Goal: Information Seeking & Learning: Learn about a topic

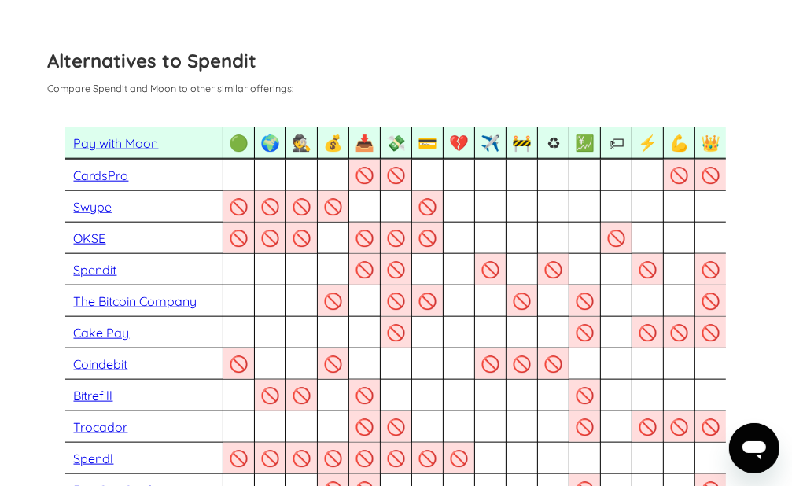
scroll to position [1162, 0]
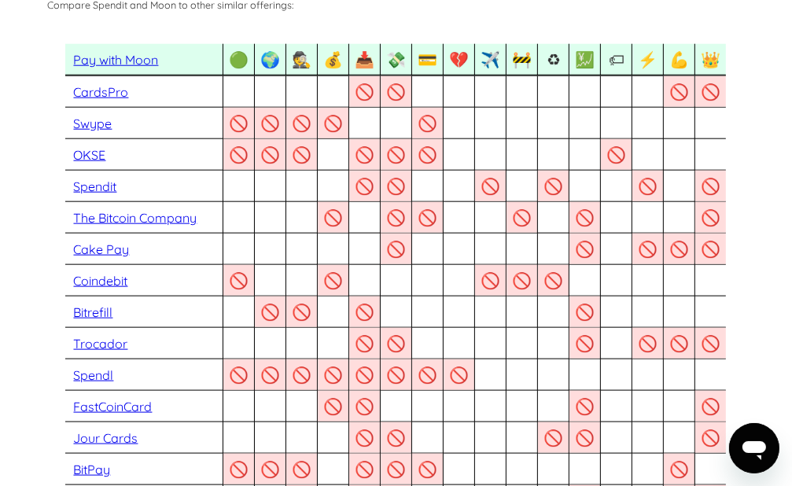
click at [92, 192] on link "Spendit" at bounding box center [94, 187] width 43 height 16
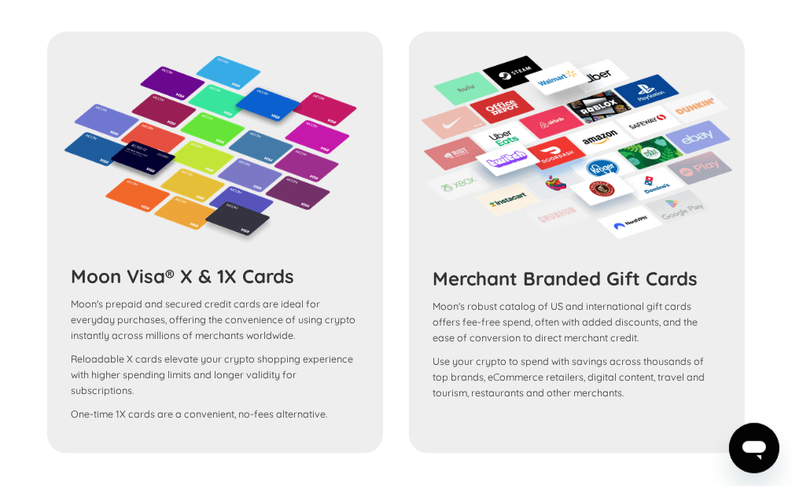
scroll to position [2949, 0]
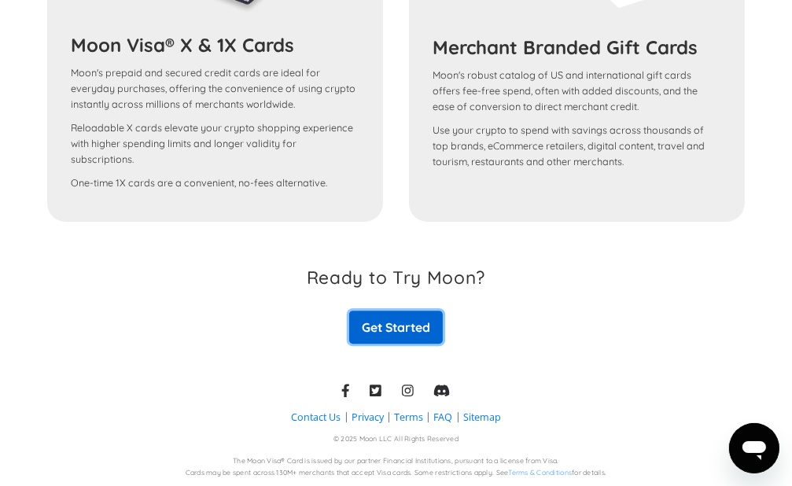
click at [395, 322] on link "Get Started" at bounding box center [395, 327] width 93 height 33
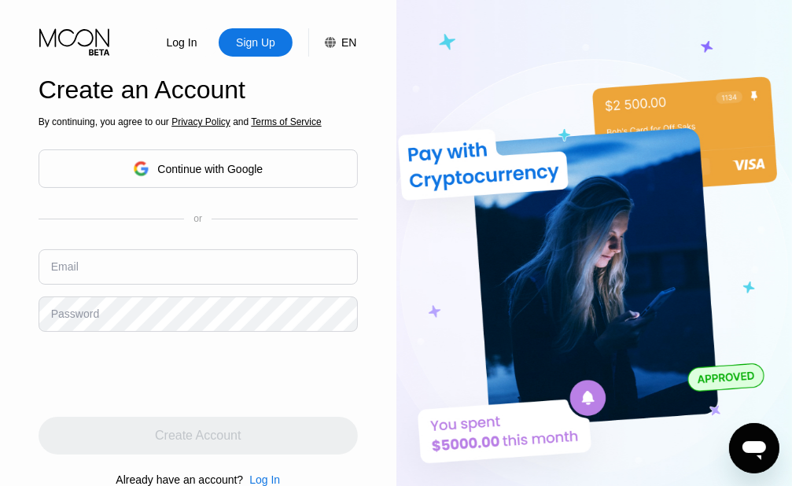
click at [87, 36] on icon at bounding box center [75, 42] width 73 height 28
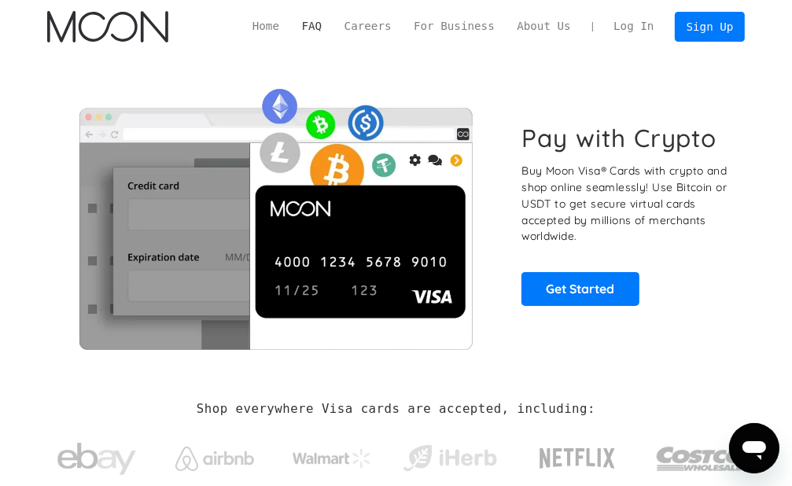
click at [331, 24] on link "FAQ" at bounding box center [311, 26] width 42 height 17
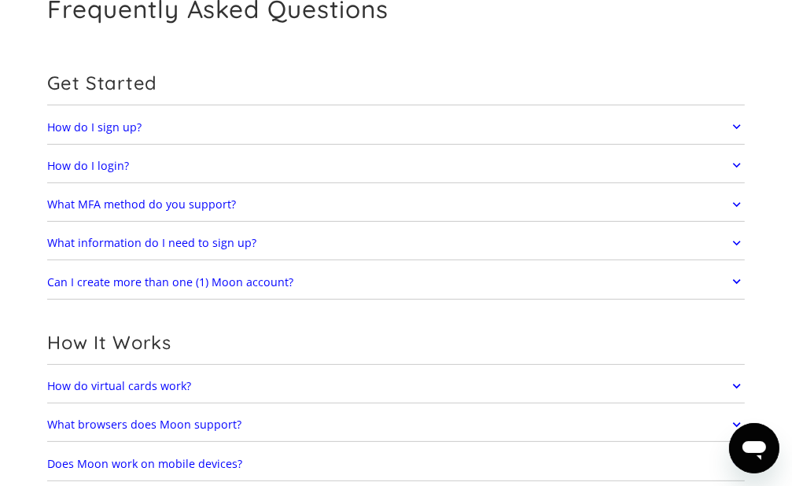
scroll to position [166, 0]
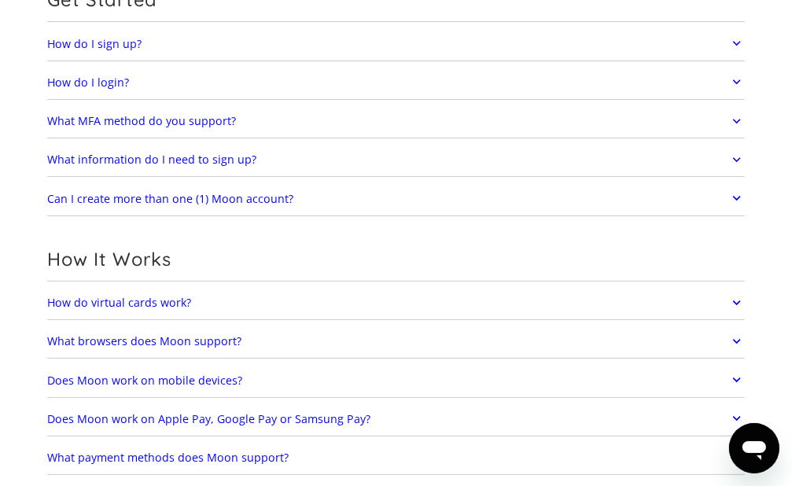
click at [330, 120] on link "What MFA method do you support?" at bounding box center [396, 121] width 698 height 28
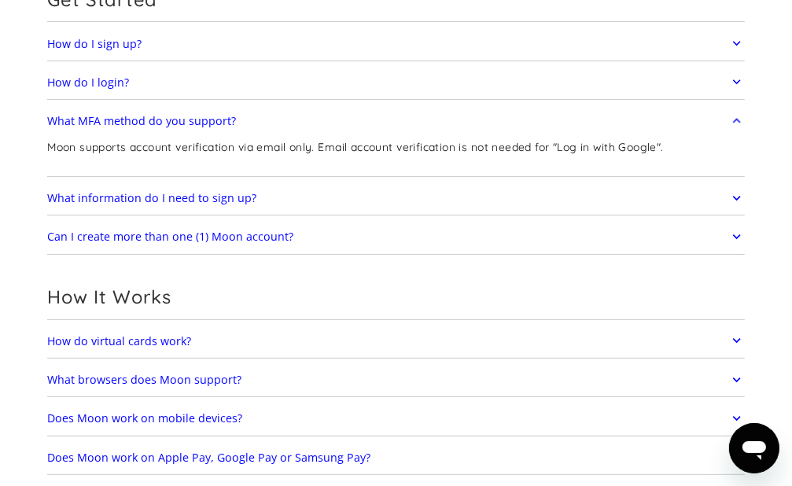
click at [330, 121] on link "What MFA method do you support?" at bounding box center [396, 121] width 698 height 28
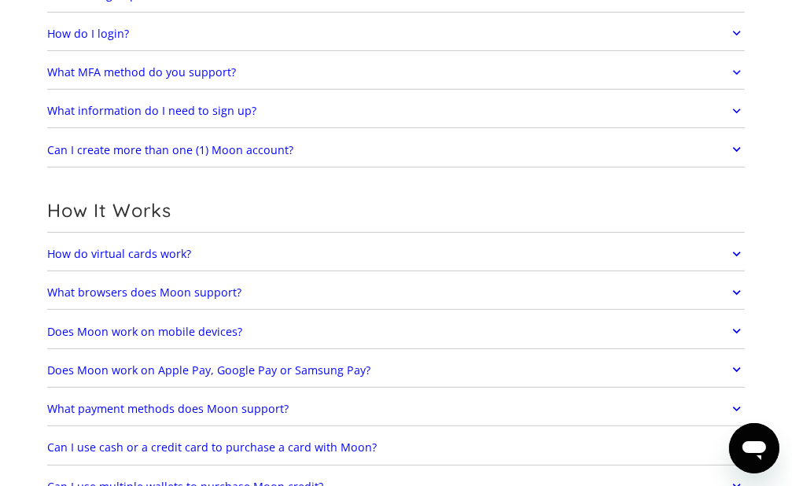
scroll to position [249, 0]
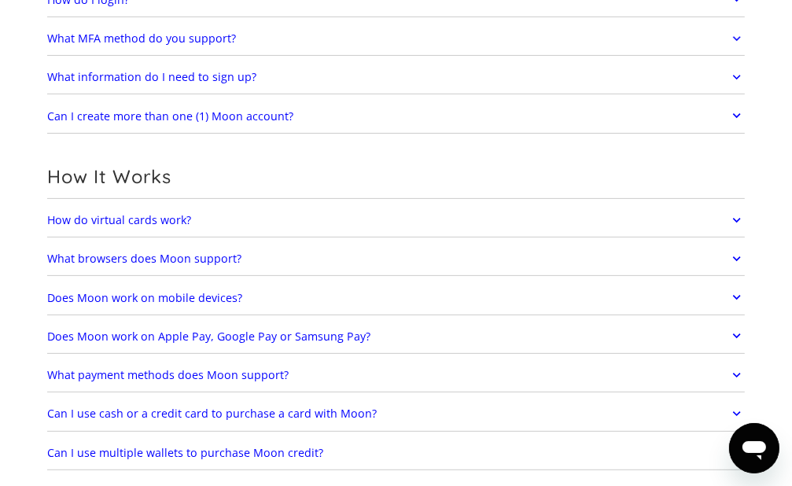
click at [330, 119] on link "Can I create more than one (1) Moon account?" at bounding box center [396, 115] width 698 height 28
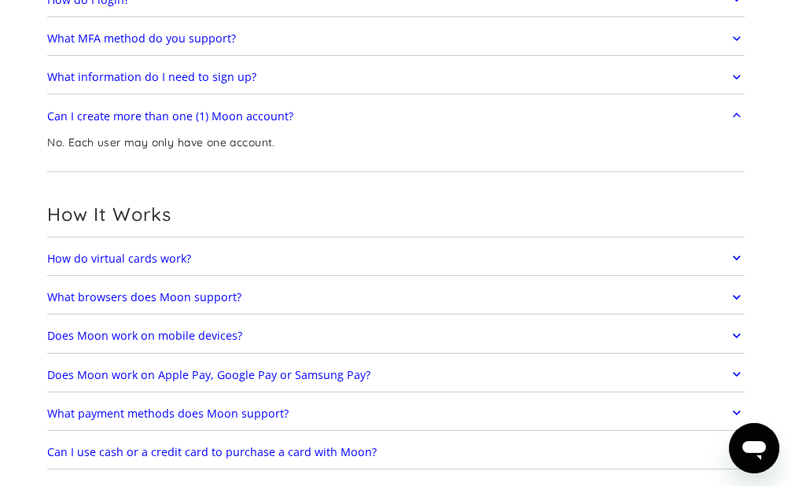
click at [330, 119] on link "Can I create more than one (1) Moon account?" at bounding box center [396, 115] width 698 height 28
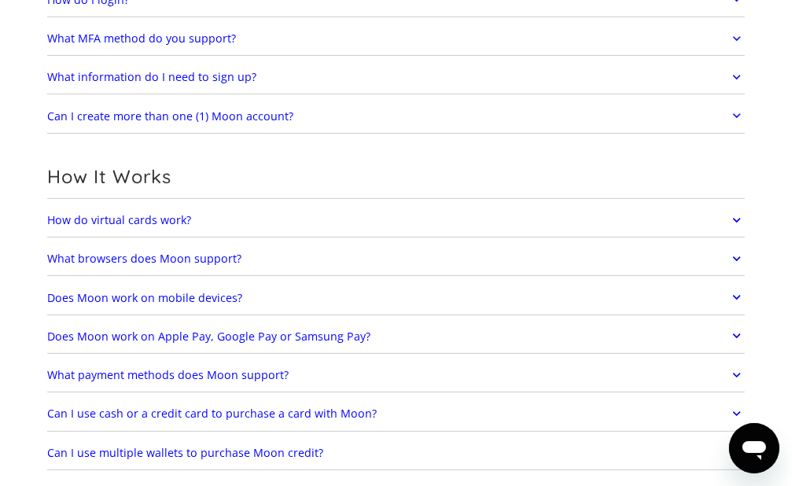
scroll to position [332, 0]
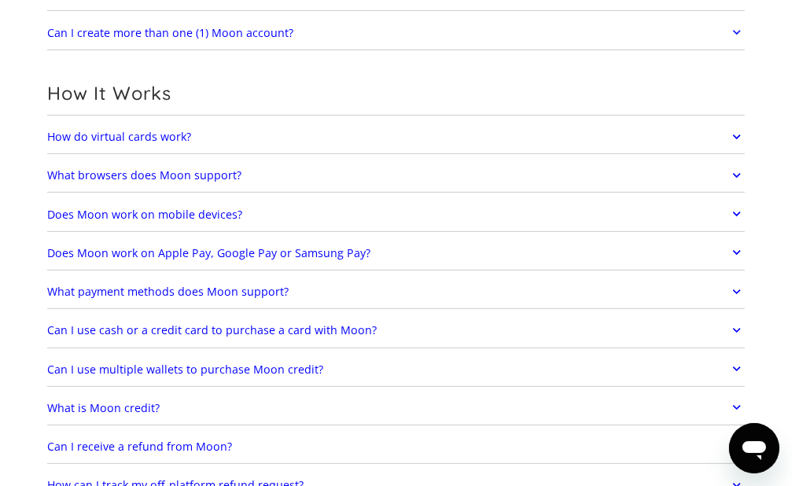
click at [315, 134] on link "How do virtual cards work?" at bounding box center [396, 137] width 698 height 28
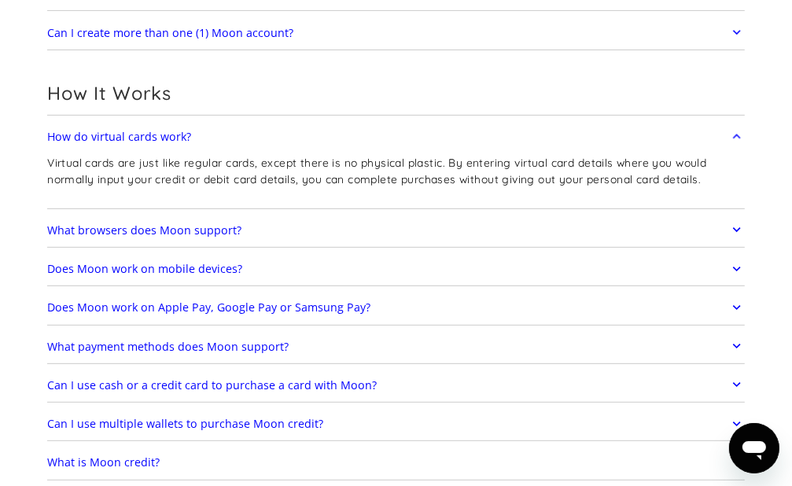
click at [315, 134] on link "How do virtual cards work?" at bounding box center [396, 137] width 698 height 28
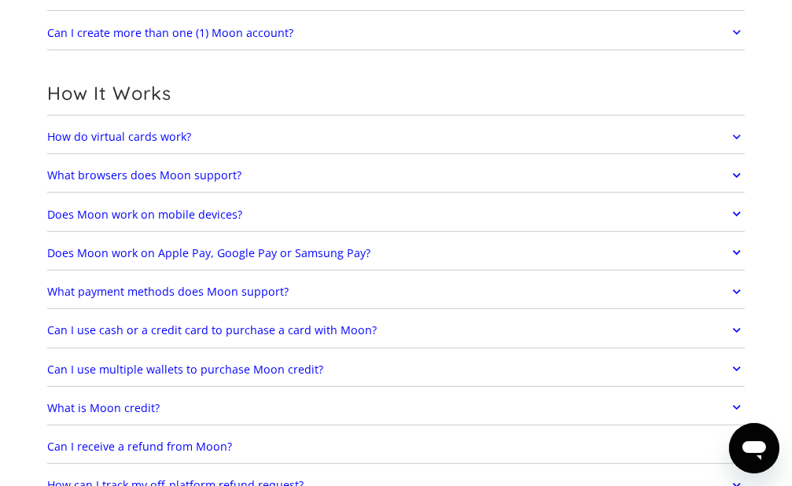
click at [304, 174] on link "What browsers does Moon support?" at bounding box center [396, 175] width 698 height 28
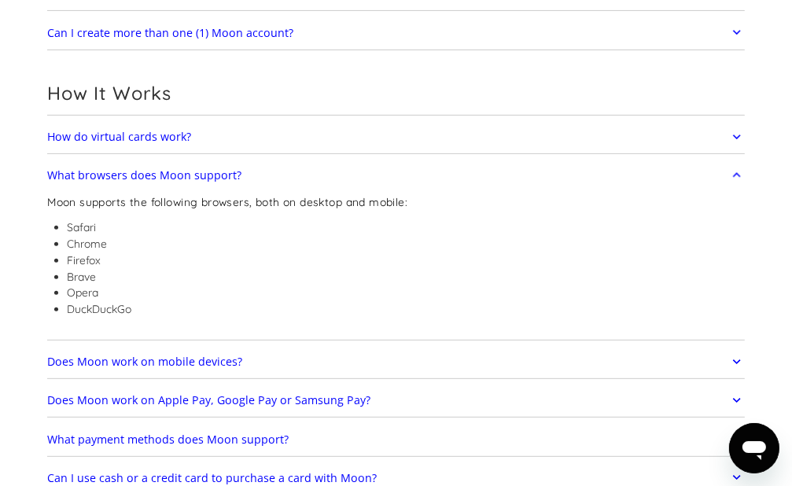
click at [304, 174] on link "What browsers does Moon support?" at bounding box center [396, 175] width 698 height 28
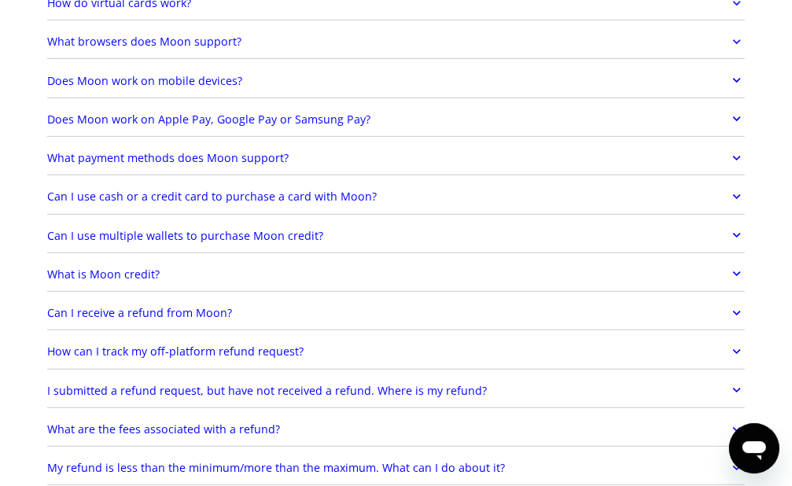
scroll to position [498, 0]
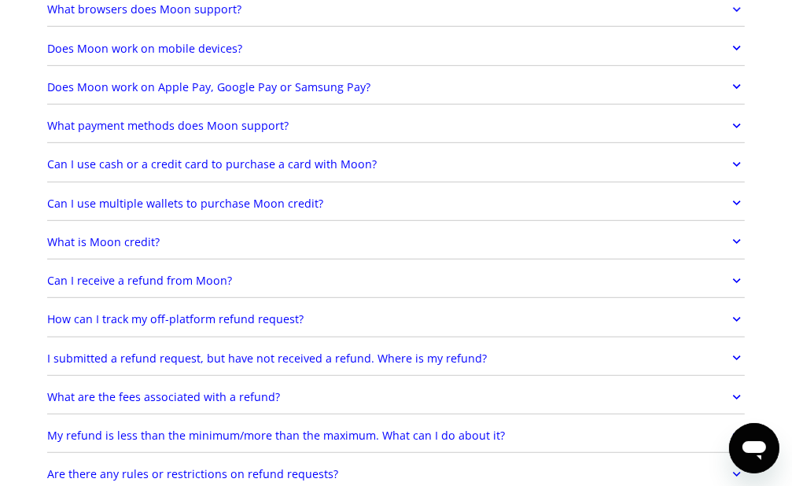
click at [348, 131] on link "What payment methods does Moon support?" at bounding box center [396, 126] width 698 height 28
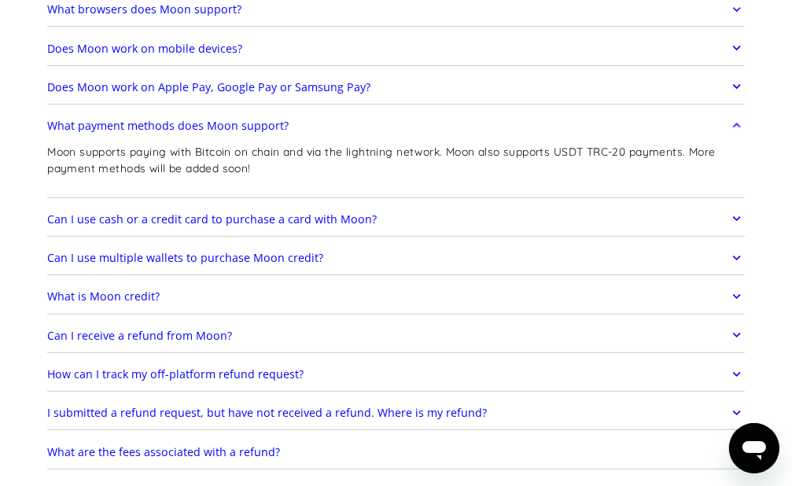
click at [348, 130] on link "What payment methods does Moon support?" at bounding box center [396, 126] width 698 height 28
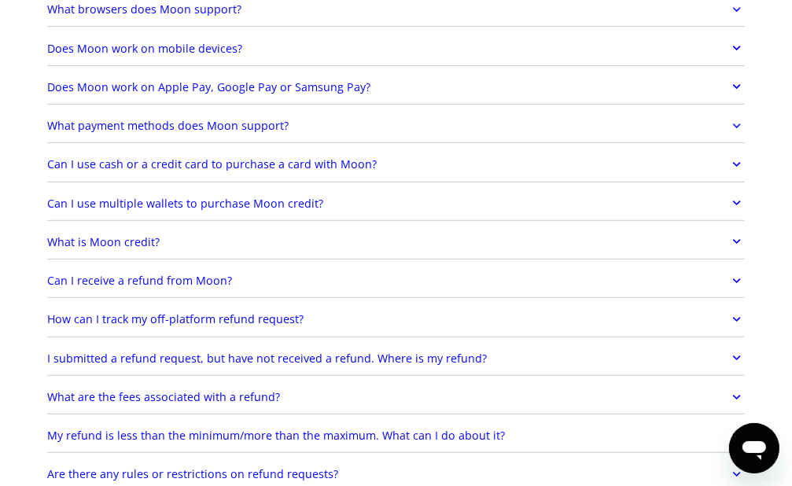
click at [389, 166] on link "Can I use cash or a credit card to purchase a card with Moon?" at bounding box center [396, 164] width 698 height 28
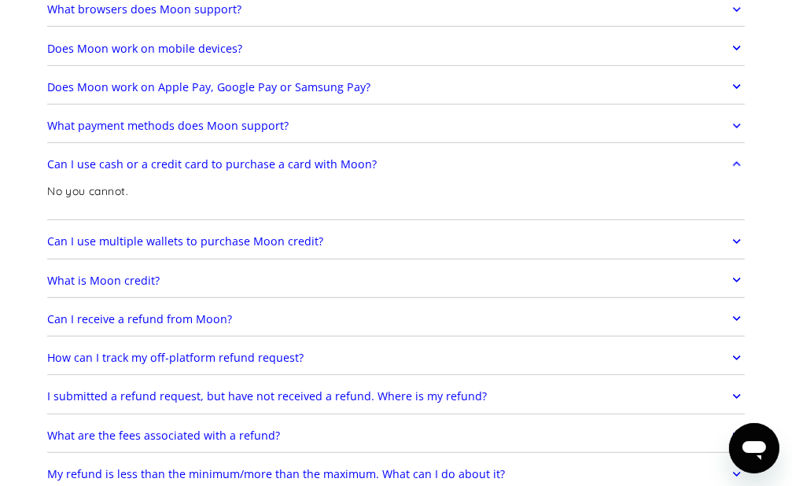
click at [389, 166] on link "Can I use cash or a credit card to purchase a card with Moon?" at bounding box center [396, 164] width 698 height 28
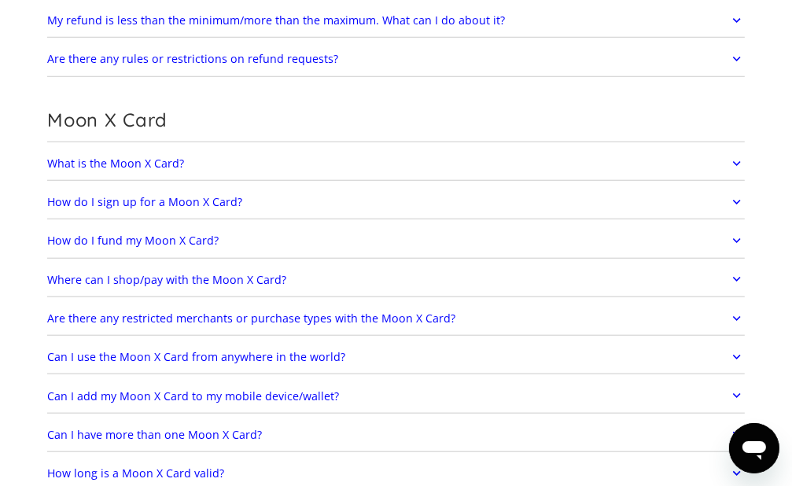
scroll to position [996, 0]
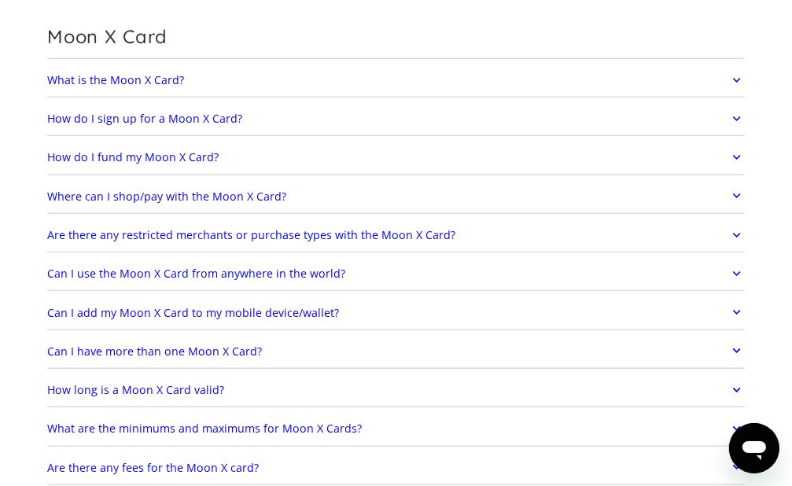
click at [360, 165] on link "How do I fund my Moon X Card?" at bounding box center [396, 157] width 698 height 28
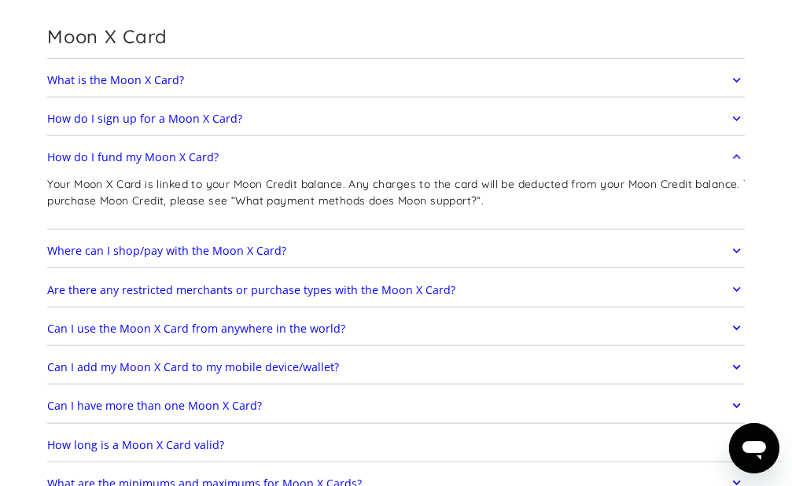
click at [360, 165] on link "How do I fund my Moon X Card?" at bounding box center [396, 157] width 698 height 28
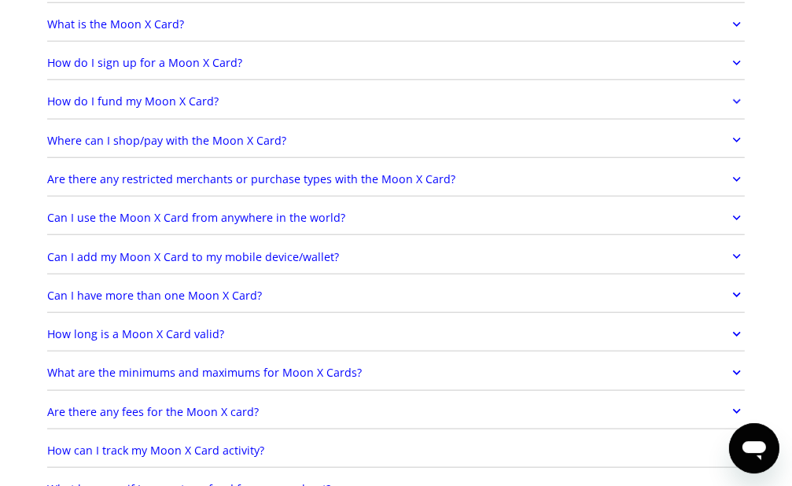
scroll to position [1079, 0]
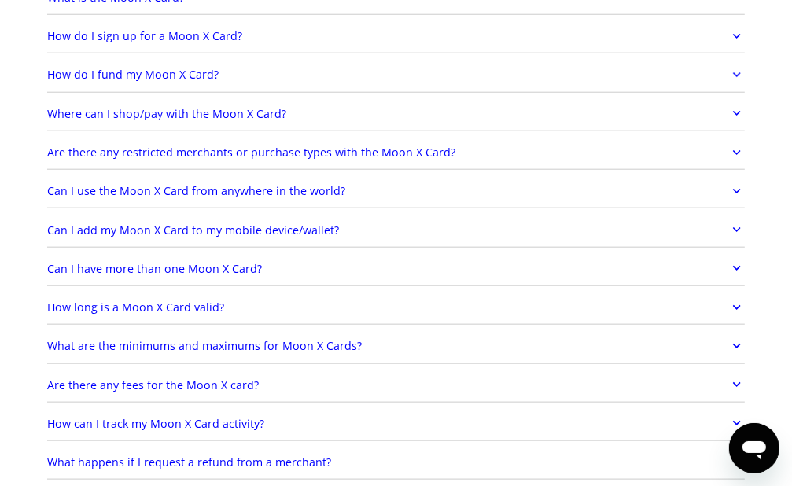
click at [385, 125] on link "Where can I shop/pay with the Moon X Card?" at bounding box center [396, 114] width 698 height 28
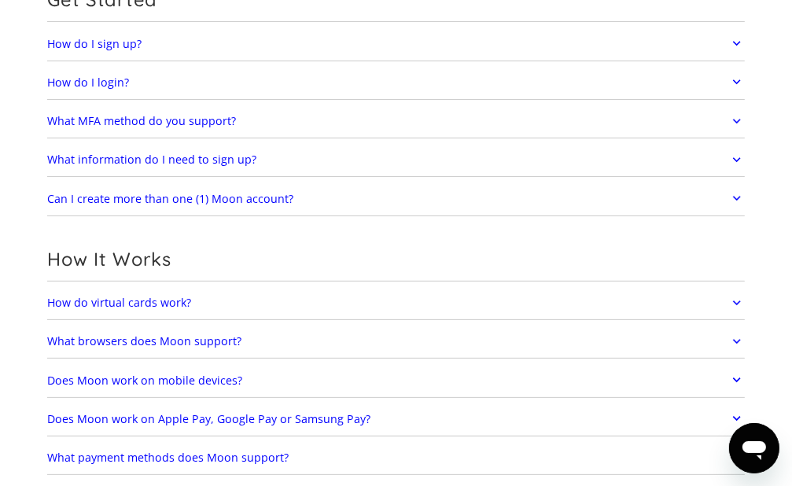
scroll to position [0, 0]
